Goal: Find specific page/section: Find specific page/section

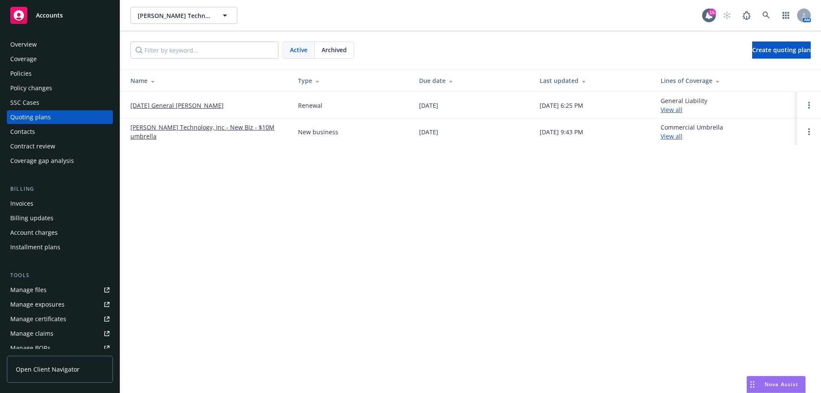
click at [19, 76] on div "Policies" at bounding box center [20, 74] width 21 height 14
